Goal: Task Accomplishment & Management: Manage account settings

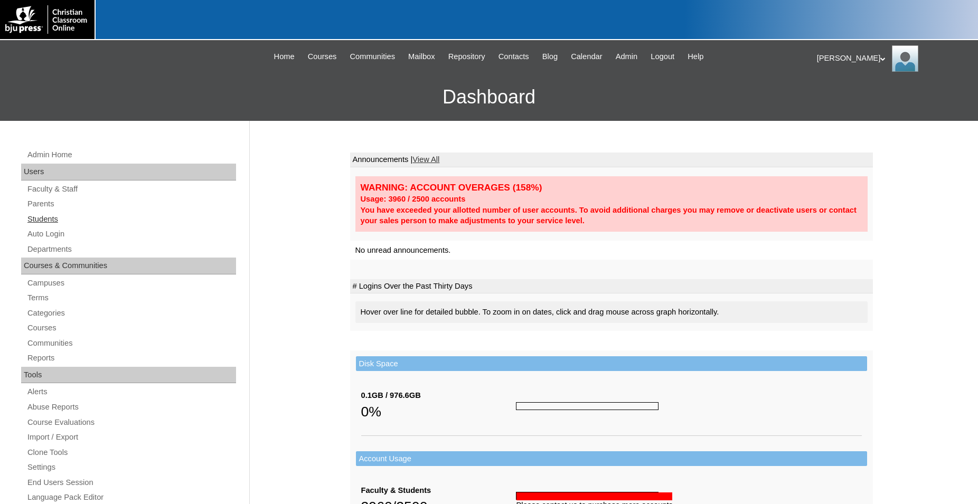
click at [48, 220] on link "Students" at bounding box center [131, 219] width 210 height 13
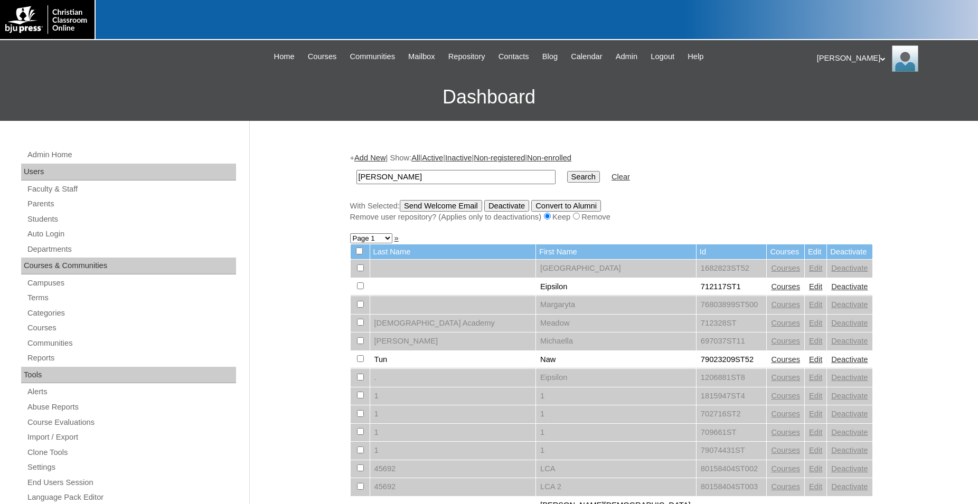
type input "coleman"
click at [567, 171] on input "Search" at bounding box center [583, 177] width 33 height 12
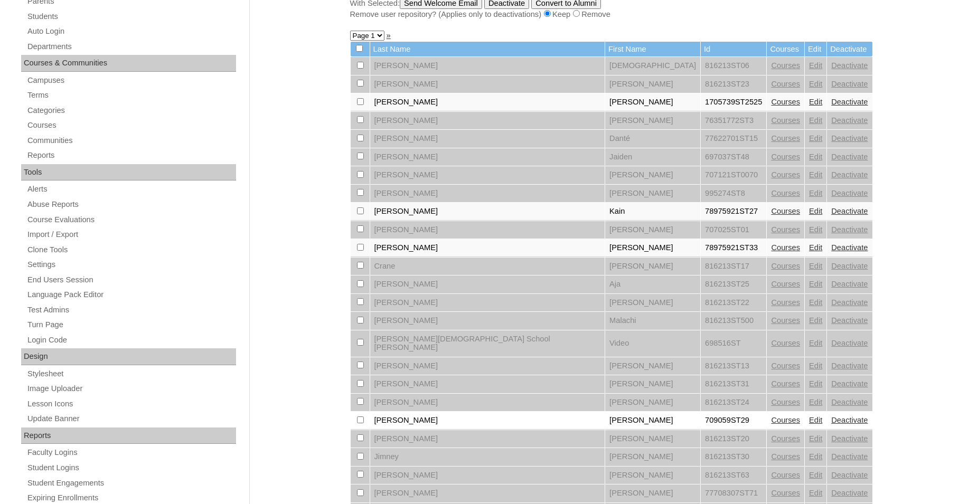
scroll to position [188, 0]
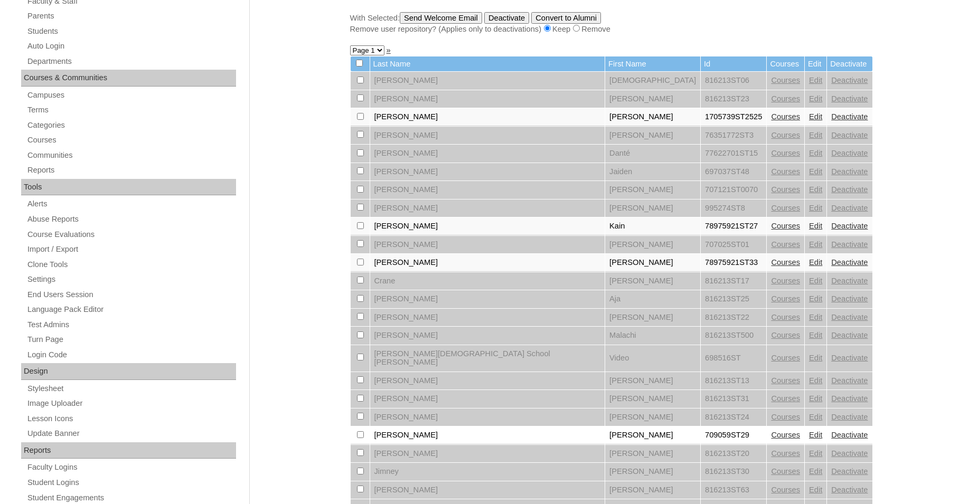
click at [809, 230] on link "Edit" at bounding box center [815, 226] width 13 height 8
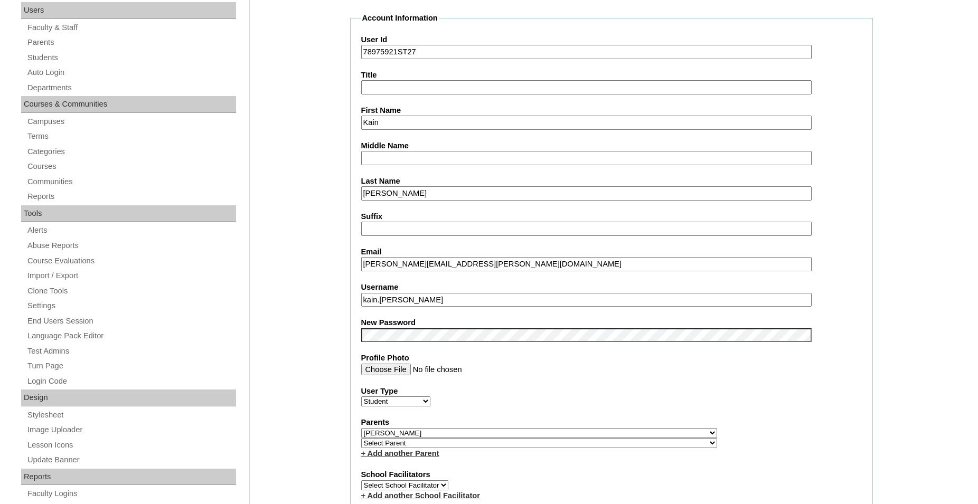
click at [392, 301] on input "kain.[PERSON_NAME]" at bounding box center [586, 300] width 451 height 14
type input "kain.[PERSON_NAME]"
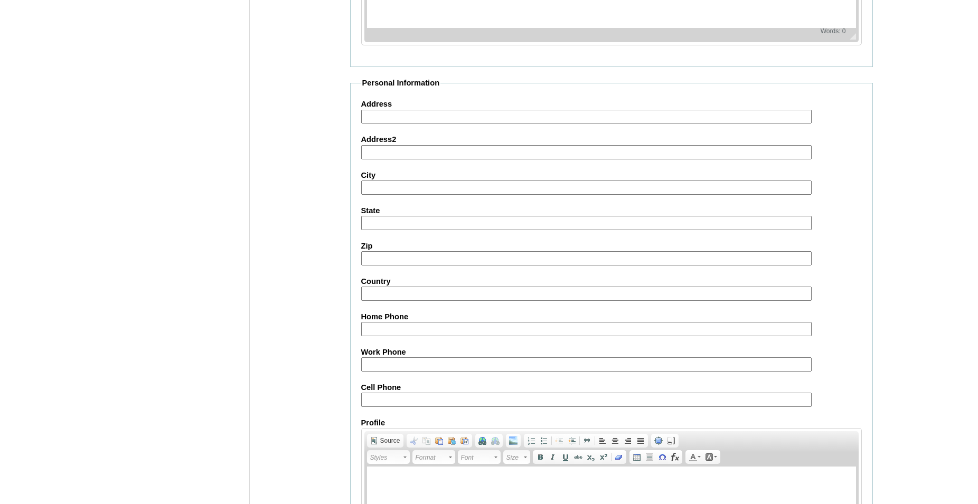
scroll to position [1124, 0]
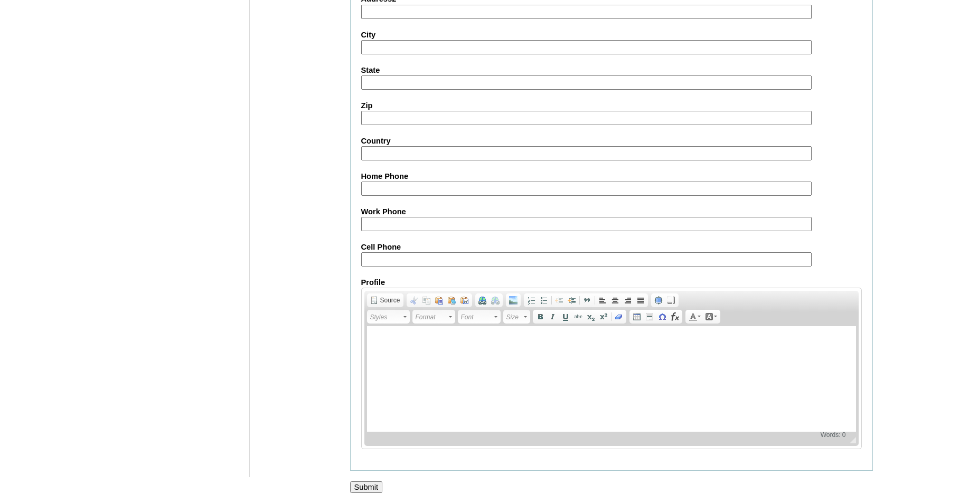
click at [369, 488] on input "Submit" at bounding box center [366, 488] width 33 height 12
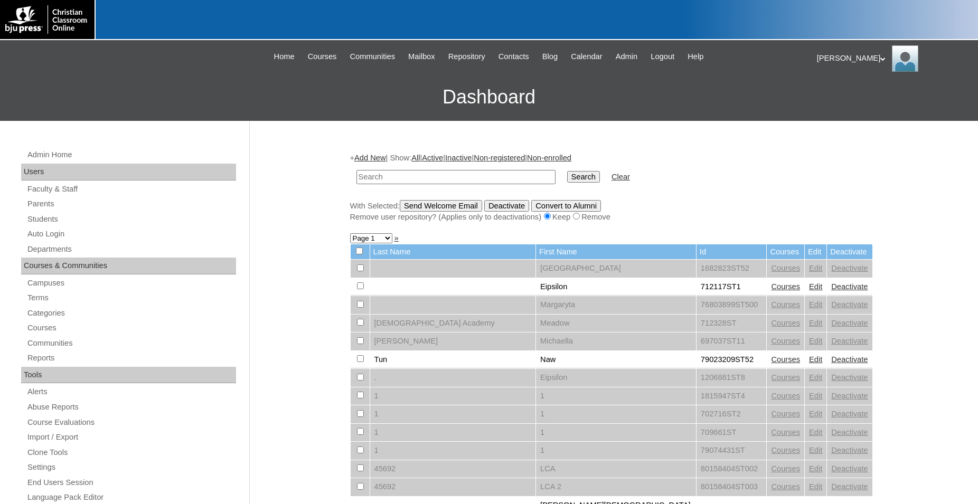
click at [840, 58] on div "Jonelle My Profile My Settings Logout" at bounding box center [892, 58] width 151 height 26
click at [840, 97] on span "Logout" at bounding box center [836, 99] width 21 height 8
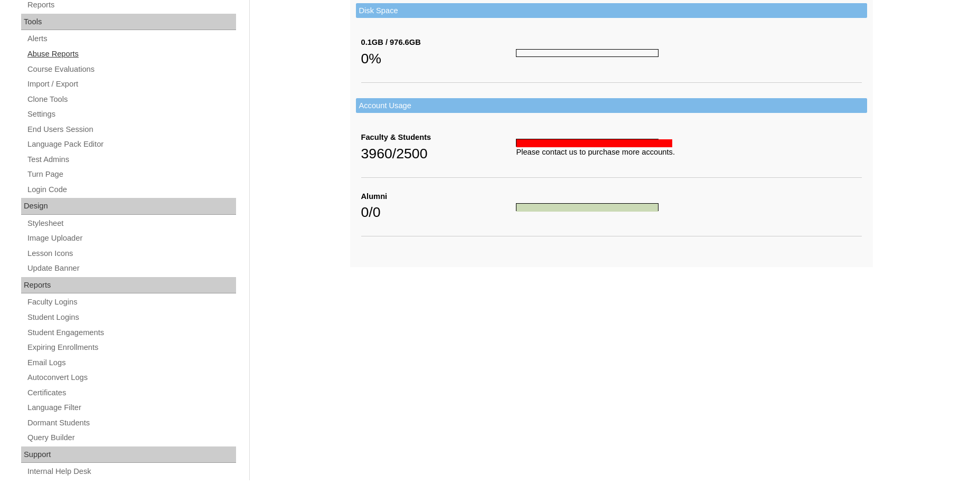
scroll to position [357, 0]
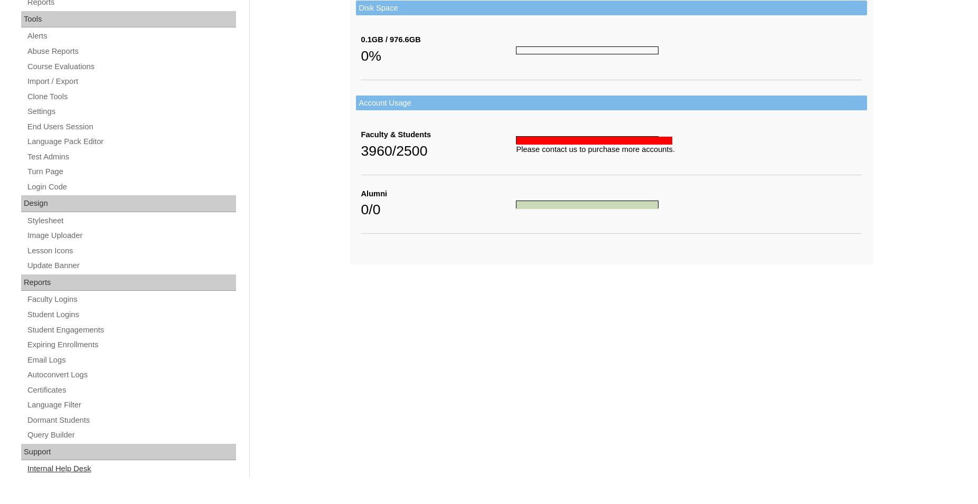
click at [80, 472] on link "Internal Help Desk" at bounding box center [131, 469] width 210 height 13
